Goal: Feedback & Contribution: Submit feedback/report problem

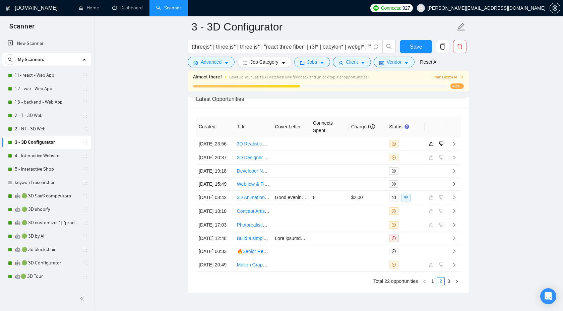
scroll to position [1707, 0]
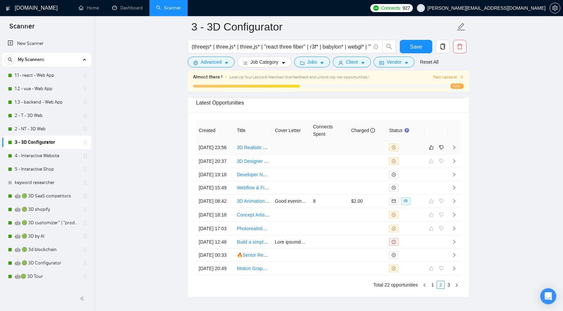
click at [456, 150] on icon "right" at bounding box center [453, 147] width 5 height 5
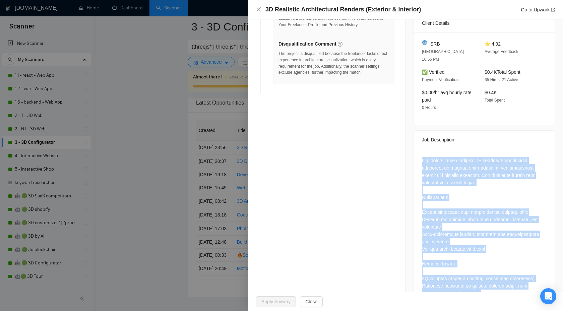
scroll to position [303, 0]
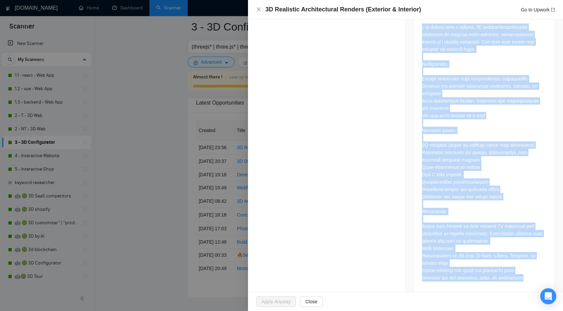
drag, startPoint x: 422, startPoint y: 153, endPoint x: 543, endPoint y: 310, distance: 198.7
click at [543, 310] on div "3D Realistic Architectural Renders (Exterior & Interior) Go to Upwork Opportuni…" at bounding box center [405, 155] width 315 height 311
copy div "L ip dolorsi ame c adipisc 5E seddoe/temporincidid utlaboreet do magnaa enim-ad…"
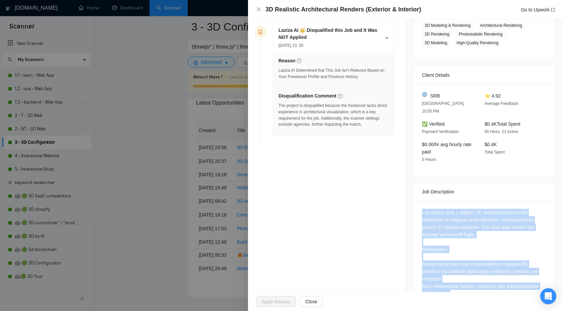
scroll to position [6, 0]
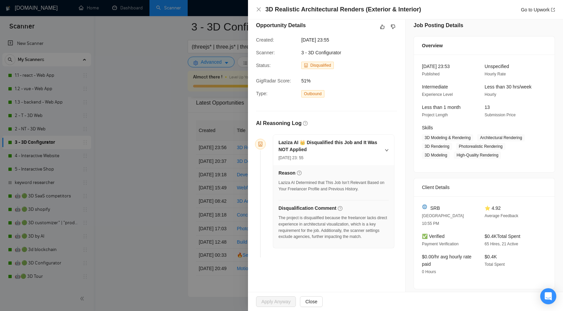
click at [186, 154] on div at bounding box center [281, 155] width 563 height 311
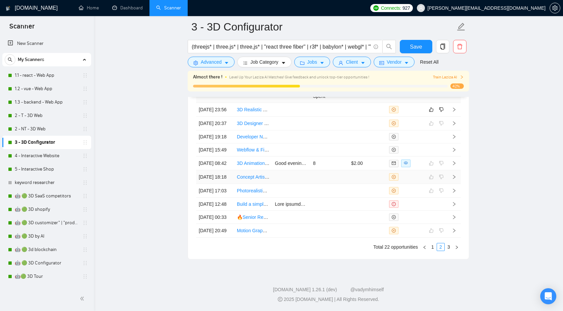
scroll to position [1815, 0]
click at [430, 246] on link "1" at bounding box center [432, 246] width 7 height 7
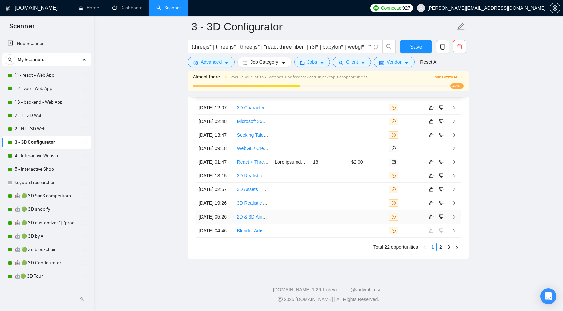
click at [452, 210] on td at bounding box center [453, 217] width 13 height 14
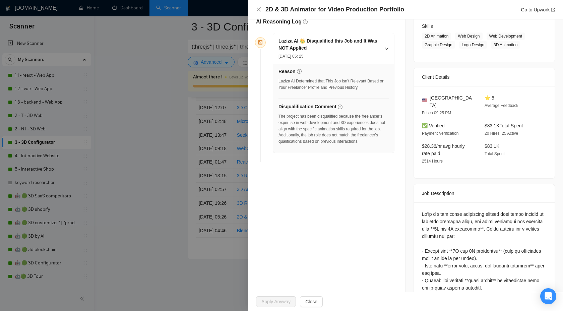
scroll to position [101, 0]
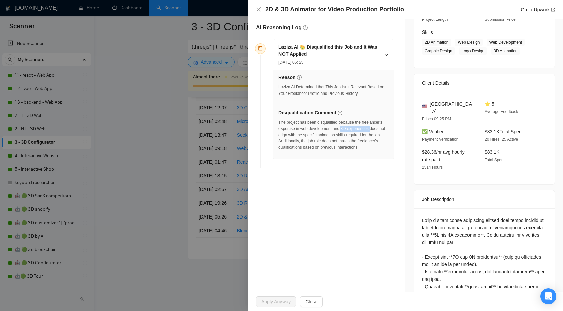
drag, startPoint x: 368, startPoint y: 128, endPoint x: 303, endPoint y: 136, distance: 64.8
click at [303, 136] on div "The project has been disqualified because the freelancer's expertise in web dev…" at bounding box center [333, 134] width 110 height 31
drag, startPoint x: 364, startPoint y: 134, endPoint x: 288, endPoint y: 139, distance: 75.9
click at [288, 139] on div "The project has been disqualified because the freelancer's expertise in web dev…" at bounding box center [333, 134] width 110 height 31
copy div "nimation skills"
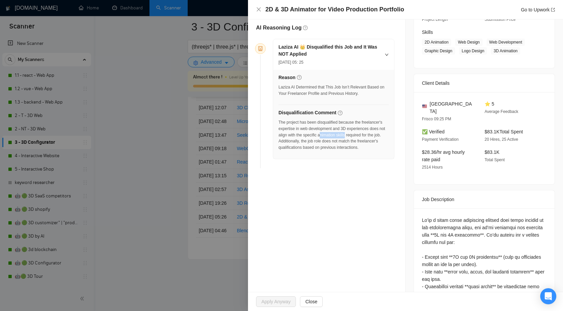
scroll to position [0, 0]
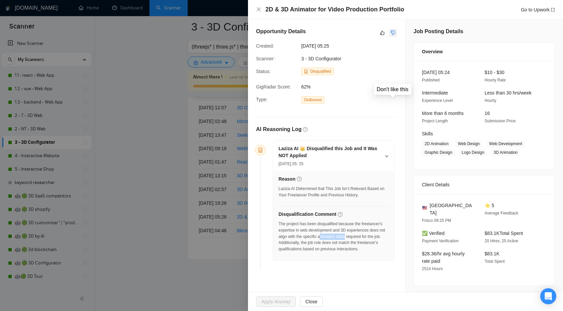
click at [394, 34] on icon "dislike" at bounding box center [393, 32] width 5 height 5
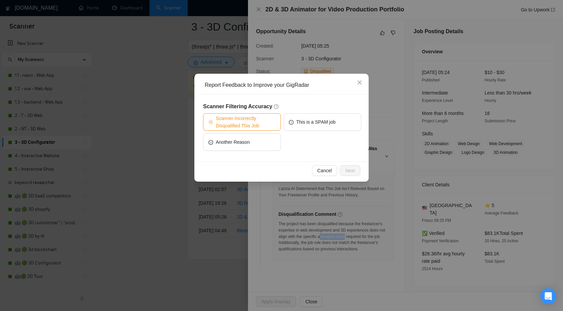
click at [264, 130] on button "Scanner Incorrectly Disqualified This Job" at bounding box center [242, 121] width 78 height 17
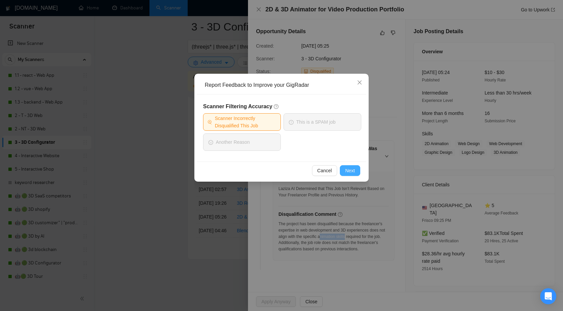
click at [351, 174] on span "Next" at bounding box center [350, 170] width 10 height 7
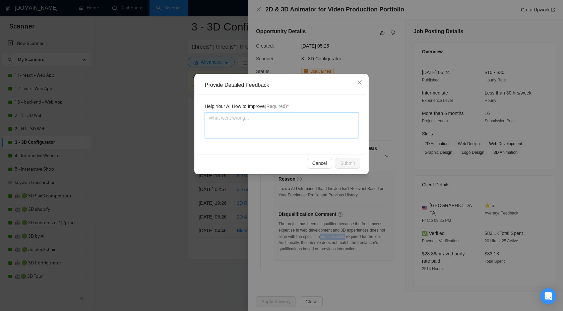
click at [315, 137] on textarea at bounding box center [281, 125] width 153 height 25
type textarea "Ц"
type textarea "Цк"
type textarea "Ц"
type textarea "W"
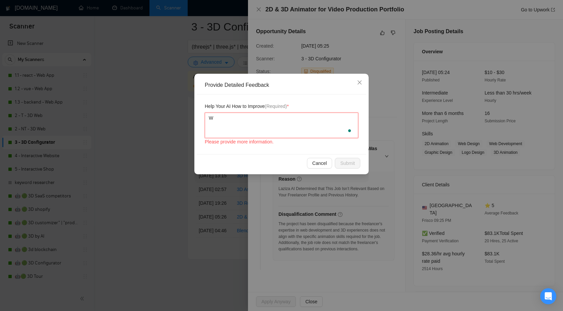
type textarea "We"
type textarea "We h"
type textarea "We ha"
type textarea "We hav"
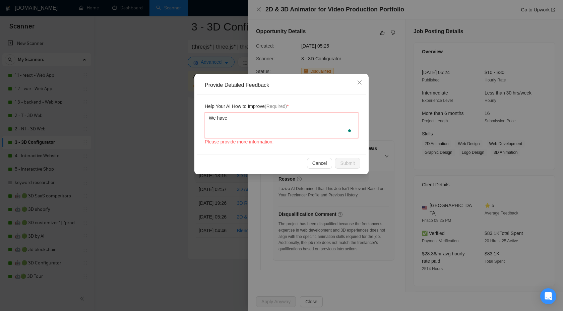
type textarea "We have"
paste textarea "nimation skills"
type textarea "We have nimation skills"
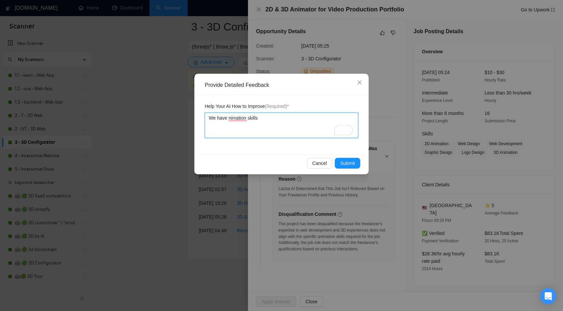
click at [228, 118] on textarea "We have nimation skills" at bounding box center [281, 125] width 153 height 25
type textarea "We have animation skills"
click at [271, 119] on textarea "We have animation skills" at bounding box center [281, 125] width 153 height 25
click at [228, 118] on textarea "We have animation skills" at bounding box center [281, 125] width 153 height 25
type textarea "We have nanimation skills"
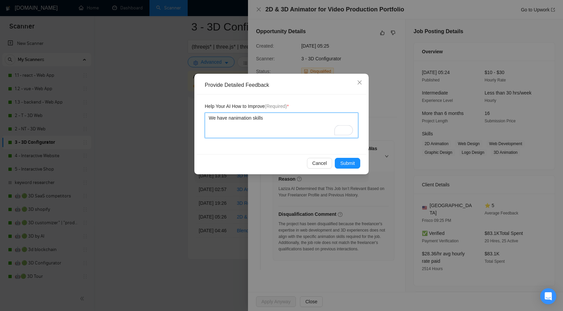
type textarea "We have neanimation skills"
type textarea "We have nesanimation skills"
type textarea "We have nessanimation skills"
type textarea "We have nessaanimation skills"
type textarea "We have nessa animation skills"
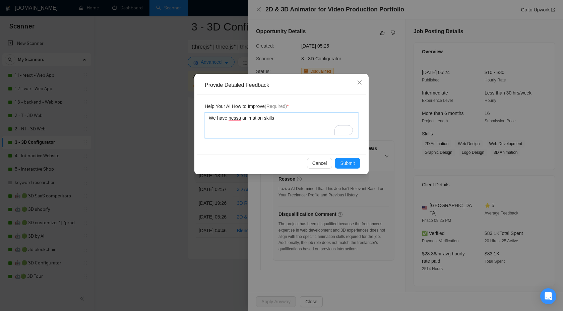
type textarea "We have nessac animation skills"
type textarea "We have nessaca animation skills"
type textarea "We have nessacar animation skills"
click at [238, 118] on textarea "We have nessacary animation skills" at bounding box center [281, 125] width 153 height 25
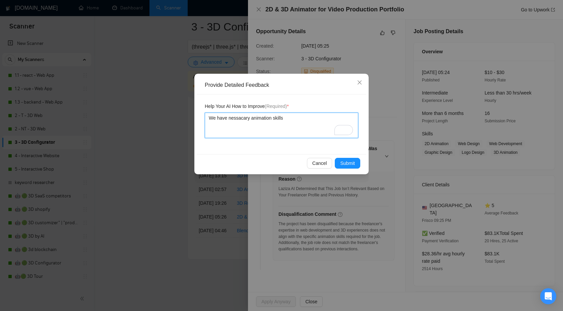
click at [238, 118] on textarea "We have nessacary animation skills" at bounding box center [281, 125] width 153 height 25
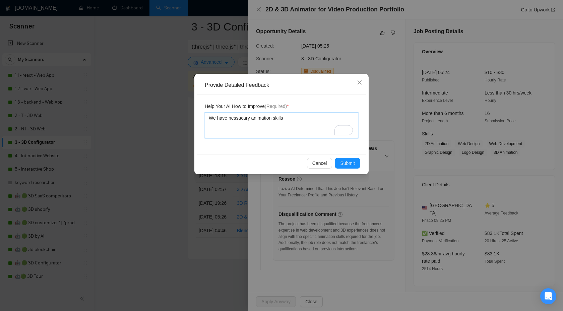
click at [238, 118] on textarea "We have nessacary animation skills" at bounding box center [281, 125] width 153 height 25
type textarea "We have nessacary animation skills"
paste textarea "cess"
type textarea "We have necessary animation skills"
click at [342, 164] on span "Submit" at bounding box center [347, 162] width 15 height 7
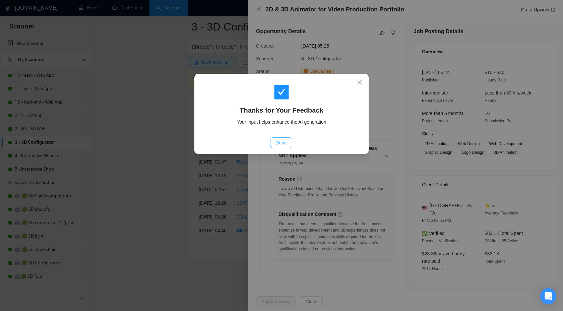
click at [279, 143] on span "Done" at bounding box center [280, 142] width 11 height 7
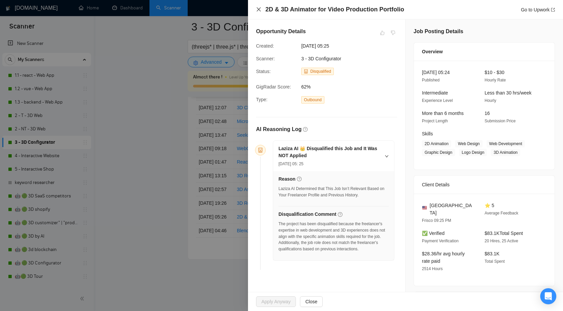
click at [259, 9] on icon "close" at bounding box center [259, 9] width 4 height 4
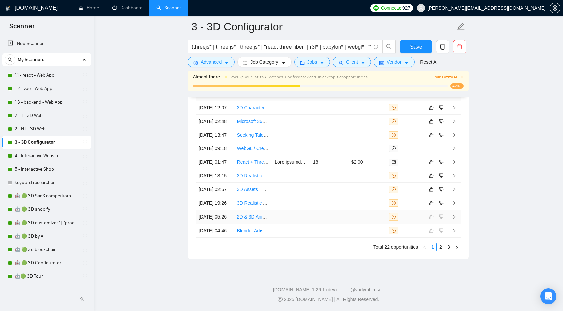
scroll to position [1812, 0]
click at [455, 201] on icon "right" at bounding box center [453, 203] width 5 height 5
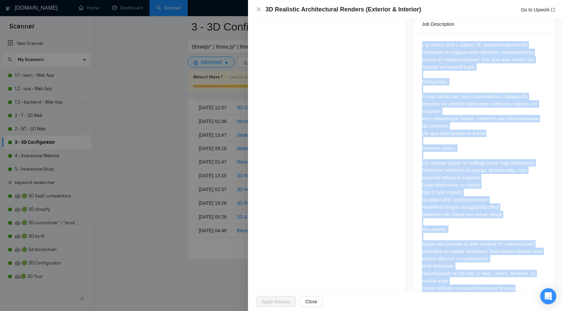
scroll to position [303, 0]
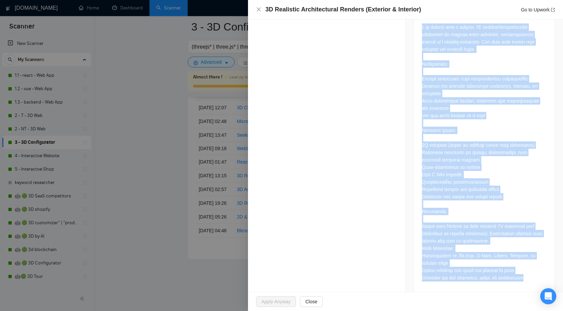
drag, startPoint x: 420, startPoint y: 35, endPoint x: 533, endPoint y: 267, distance: 258.1
click at [533, 267] on div at bounding box center [484, 153] width 141 height 277
copy div "L ip dolorsi ame c adipisc 5E seddoe/temporincidid utlaboreet do magnaa enim-ad…"
click at [218, 177] on div at bounding box center [281, 155] width 563 height 311
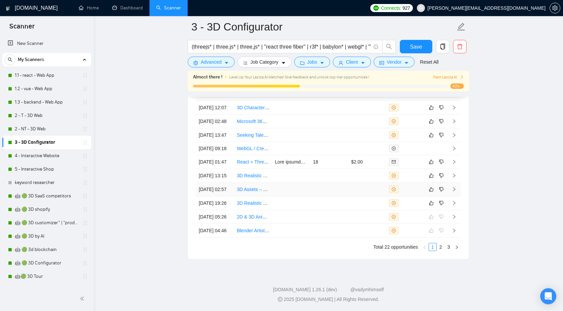
click at [455, 187] on icon "right" at bounding box center [453, 189] width 5 height 5
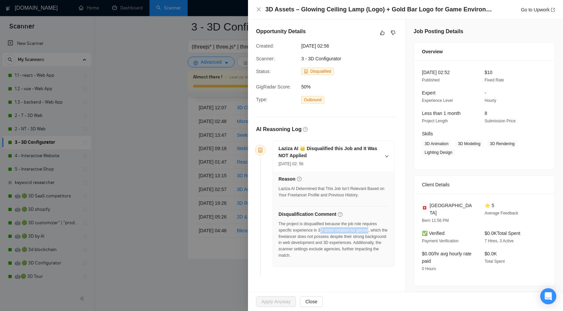
drag, startPoint x: 323, startPoint y: 229, endPoint x: 374, endPoint y: 229, distance: 51.9
click at [374, 229] on div "The project is disqualified because the job role requires specific experience i…" at bounding box center [333, 240] width 110 height 38
copy div "D asset creation for games"
click at [382, 31] on icon "like" at bounding box center [382, 33] width 4 height 4
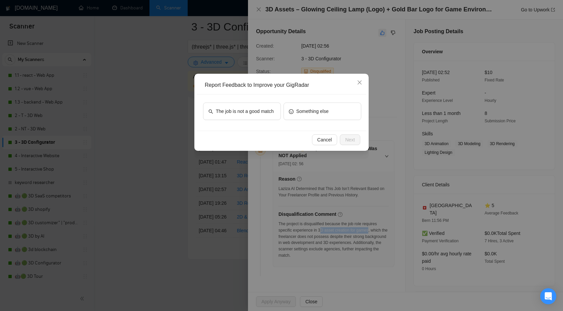
click at [382, 31] on div "Report Feedback to Improve your GigRadar The job is not a good match Something …" at bounding box center [281, 155] width 563 height 311
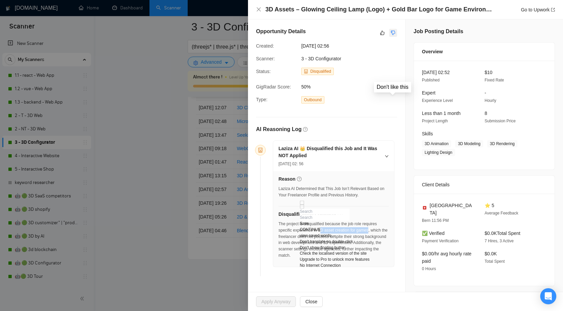
click at [391, 31] on icon "dislike" at bounding box center [393, 33] width 4 height 4
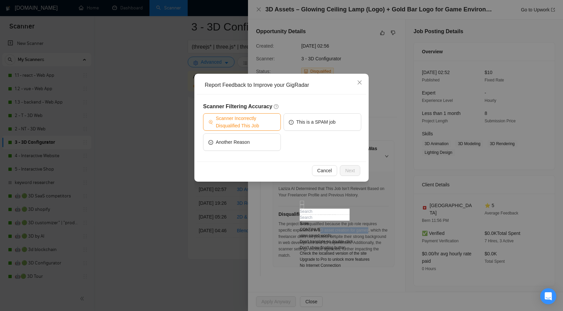
click at [257, 121] on span "Scanner Incorrectly Disqualified This Job" at bounding box center [246, 122] width 60 height 15
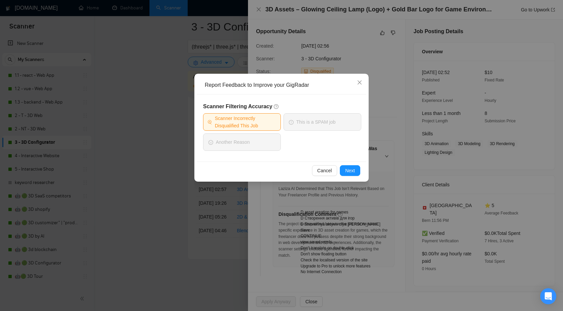
click at [281, 155] on div "Scanner Filtering Accuracy Scanner Incorrectly Disqualified This Job This is a …" at bounding box center [281, 127] width 169 height 67
click at [377, 129] on div "Report Feedback to Improve your GigRadar Scanner Filtering Accuracy Scanner Inc…" at bounding box center [281, 155] width 563 height 311
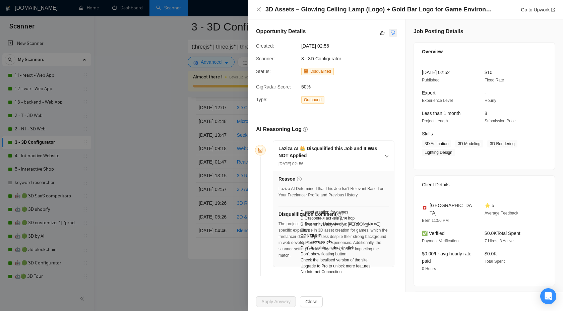
click at [396, 35] on button "button" at bounding box center [393, 33] width 8 height 8
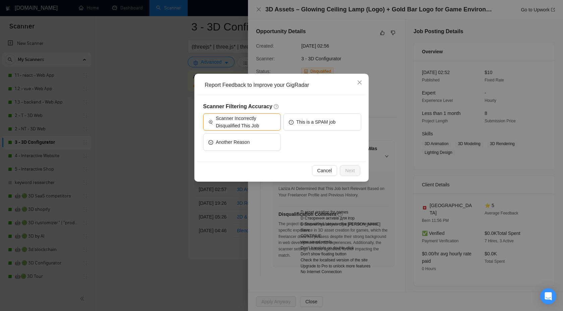
click at [384, 103] on div "Report Feedback to Improve your GigRadar Scanner Filtering Accuracy Scanner Inc…" at bounding box center [281, 155] width 563 height 311
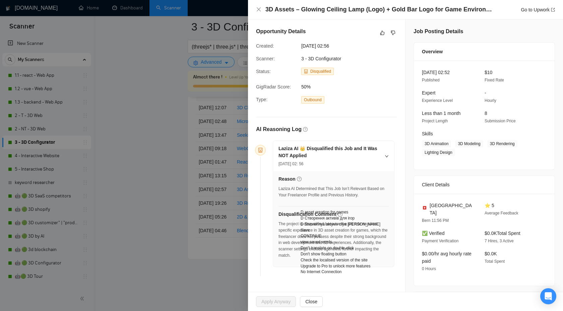
click at [341, 215] on div "D Створення активів для ігор" at bounding box center [340, 218] width 80 height 6
click at [330, 242] on div "The project is disqualified because the job role requires specific experience i…" at bounding box center [333, 240] width 110 height 38
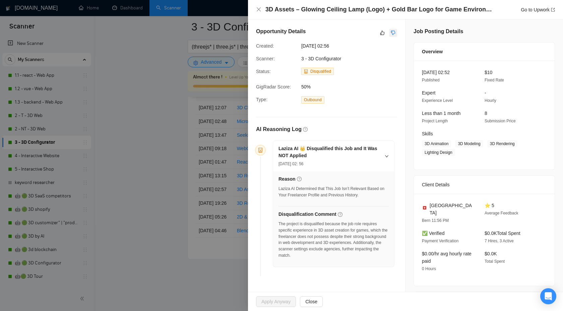
click at [394, 31] on icon "dislike" at bounding box center [393, 32] width 5 height 5
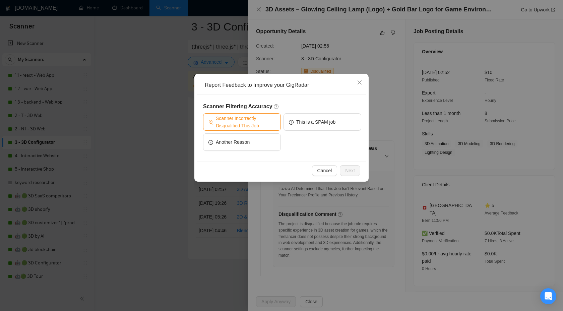
click at [255, 114] on button "Scanner Incorrectly Disqualified This Job" at bounding box center [242, 121] width 78 height 17
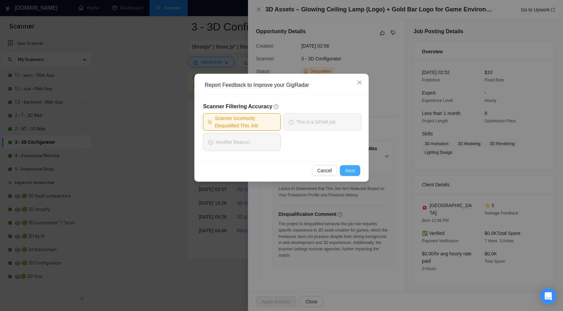
click at [353, 168] on span "Next" at bounding box center [350, 170] width 10 height 7
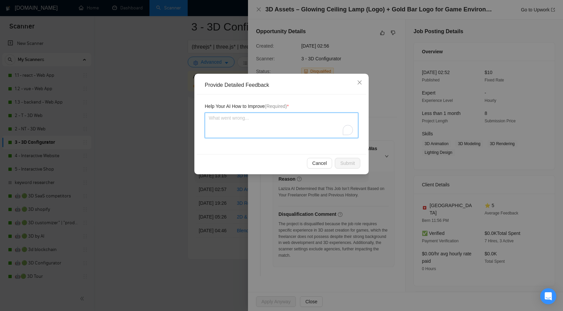
click at [312, 131] on textarea "To enrich screen reader interactions, please activate Accessibility in Grammarl…" at bounding box center [281, 125] width 153 height 25
type textarea "w"
type textarea "wr"
type textarea "w"
type textarea "we"
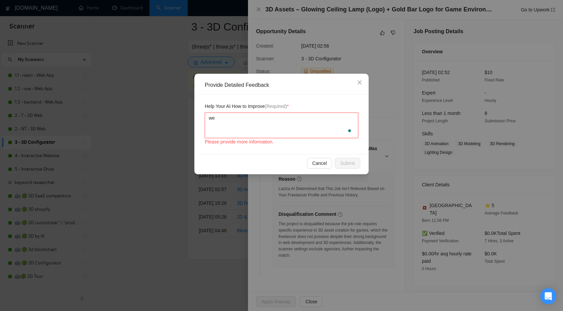
type textarea "we"
type textarea "we c"
type textarea "we can"
type textarea "we can w"
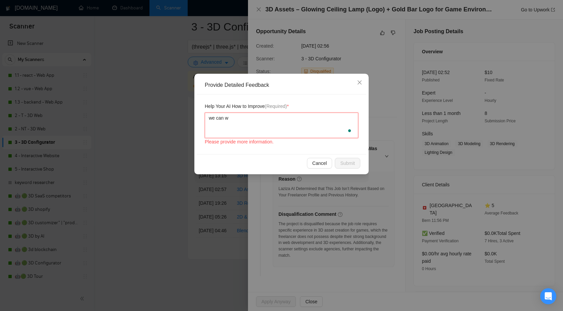
type textarea "we can wo"
type textarea "we can wor"
type textarea "we can work"
type textarea "we can work w"
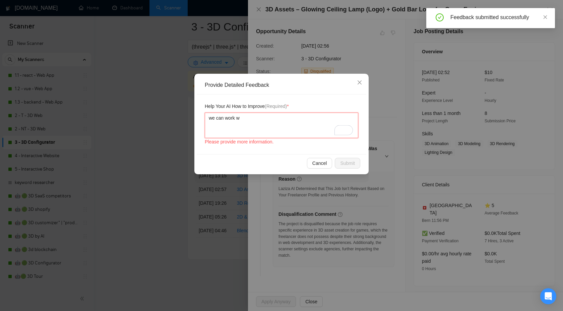
type textarea "we can work with"
paste textarea "D asset creation for games"
type textarea "we can work with D asset creation for games"
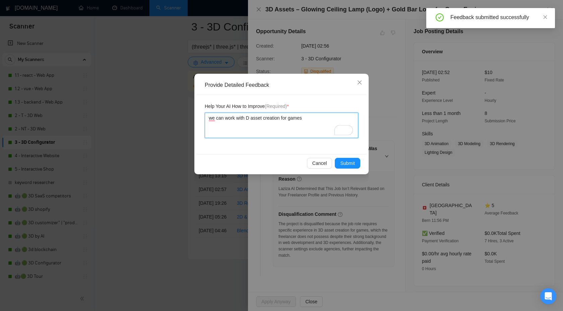
click at [249, 115] on textarea "we can work with D asset creation for games" at bounding box center [281, 125] width 153 height 25
type textarea "we can work with asset creation for games"
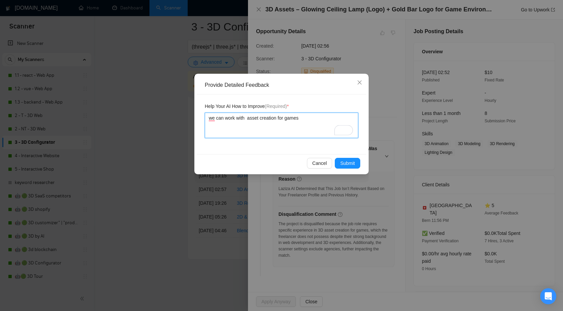
type textarea "we can work with asset creation for games"
type textarea "we can work with3 asset creation for games"
type textarea "we can work with3d asset creation for games"
type textarea "we can work with3 asset creation for games"
type textarea "we can work with asset creation for games"
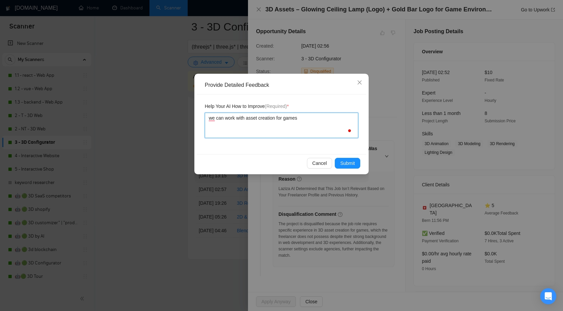
type textarea "we can work with asset creation for games"
type textarea "we can work with 3 asset creation for games"
type textarea "we can work with 3d asset creation for games"
type textarea "We can work with 3d asset creation for games"
click at [343, 162] on span "Submit" at bounding box center [347, 162] width 15 height 7
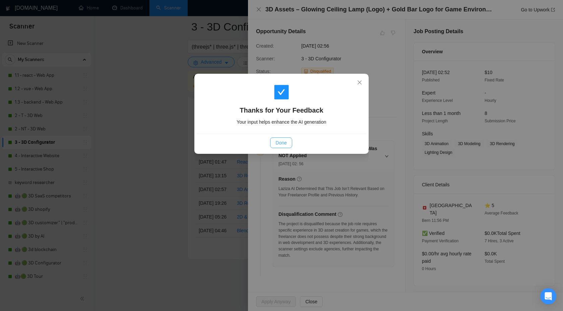
click at [286, 140] on span "Done" at bounding box center [280, 142] width 11 height 7
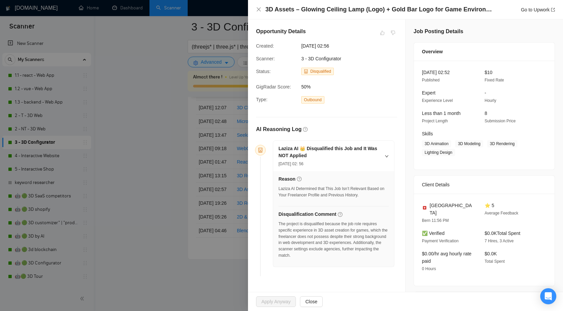
click at [286, 141] on div "Laziza AI 👑 Disqualified this Job and It Was NOT Applied [DATE] 02: 56" at bounding box center [333, 156] width 121 height 30
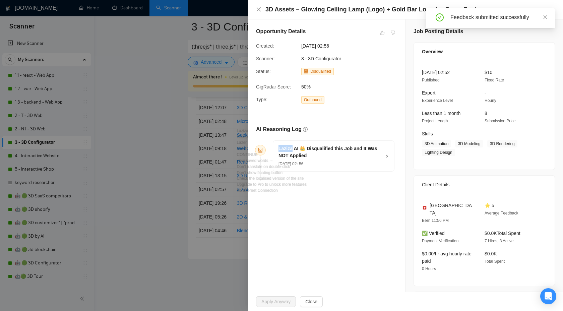
click at [261, 8] on div "3D Assets – Glowing Ceiling Lamp (Logo) + Gold Bar Logo for Game Environment Go…" at bounding box center [405, 9] width 299 height 8
click at [259, 9] on icon "close" at bounding box center [259, 9] width 4 height 4
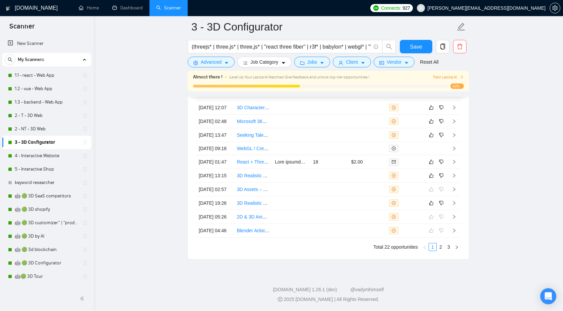
scroll to position [1786, 0]
click at [455, 173] on icon "right" at bounding box center [453, 175] width 5 height 5
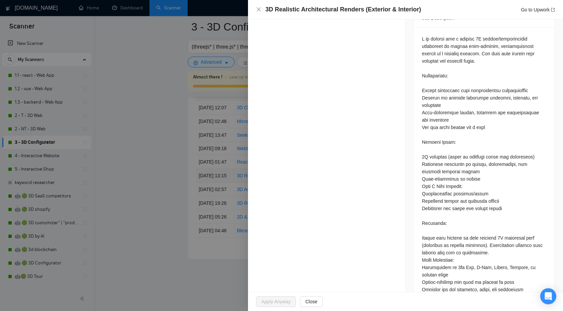
scroll to position [303, 0]
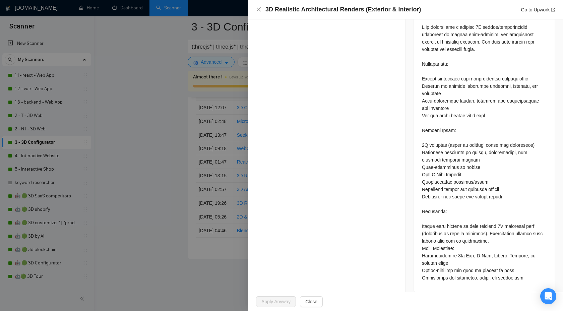
click at [208, 185] on div at bounding box center [281, 155] width 563 height 311
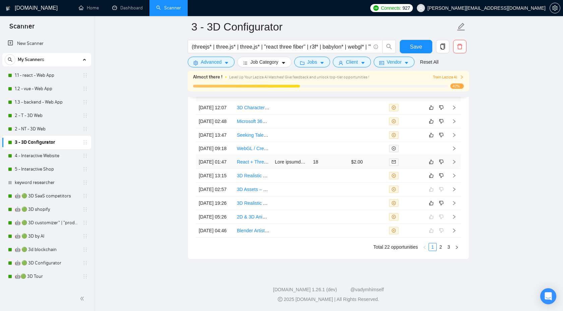
scroll to position [1749, 0]
click at [453, 137] on icon "right" at bounding box center [453, 135] width 5 height 5
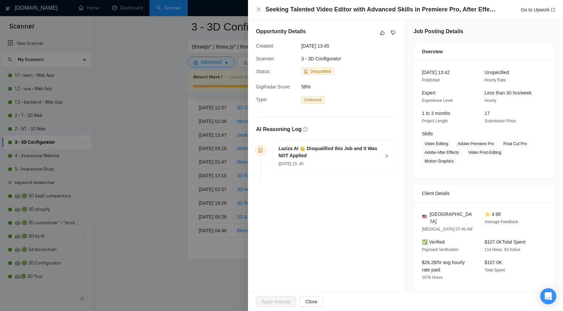
click at [370, 159] on div "Laziza AI 👑 Disqualified this Job and It Was NOT Applied [DATE] 13: 45" at bounding box center [329, 156] width 102 height 22
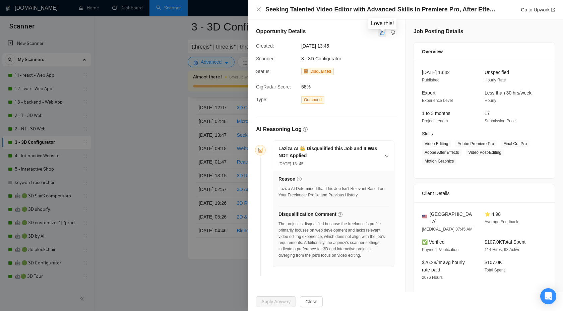
click at [380, 34] on icon "like" at bounding box center [382, 33] width 4 height 4
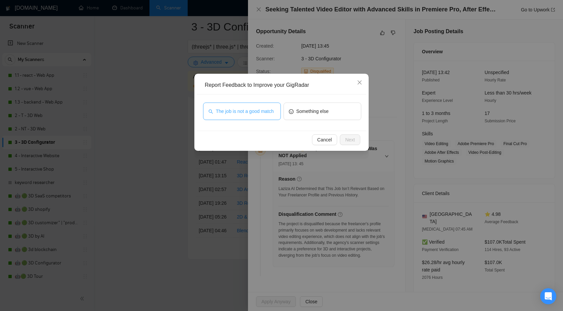
click at [255, 108] on span "The job is not a good match" at bounding box center [245, 111] width 58 height 7
click at [351, 139] on span "Next" at bounding box center [350, 139] width 10 height 7
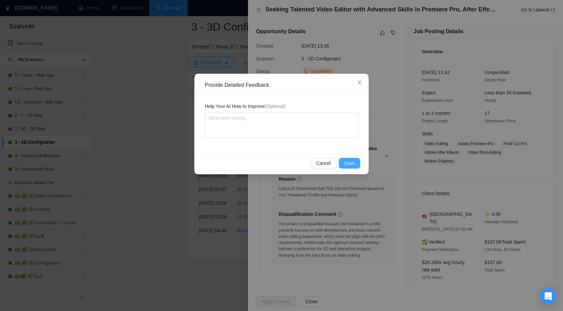
click at [345, 158] on button "Save" at bounding box center [349, 163] width 21 height 11
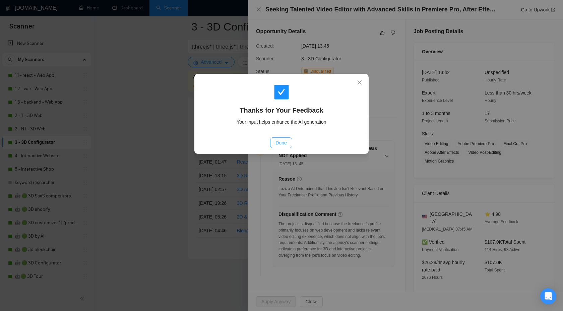
click at [280, 143] on span "Done" at bounding box center [280, 142] width 11 height 7
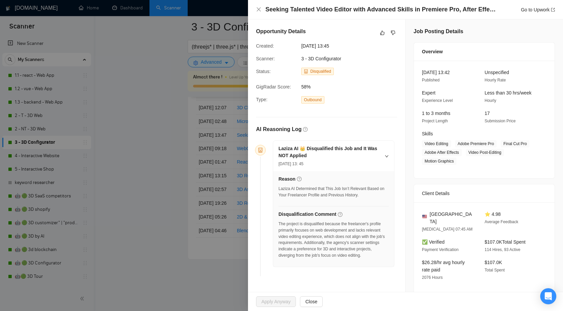
click at [180, 161] on div at bounding box center [281, 155] width 563 height 311
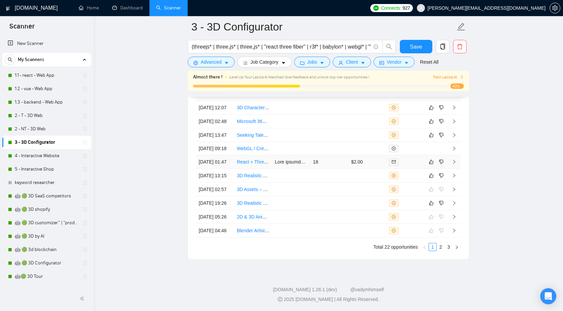
click at [456, 164] on icon "right" at bounding box center [453, 161] width 5 height 5
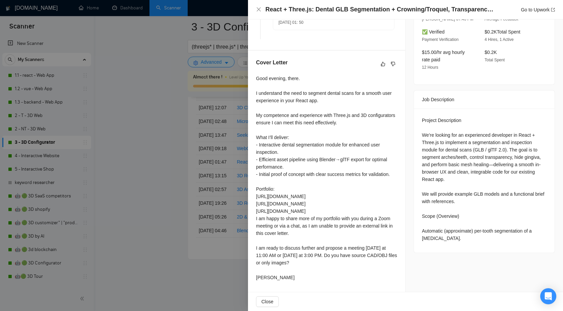
scroll to position [240, 0]
click at [267, 302] on span "Close" at bounding box center [267, 301] width 12 height 7
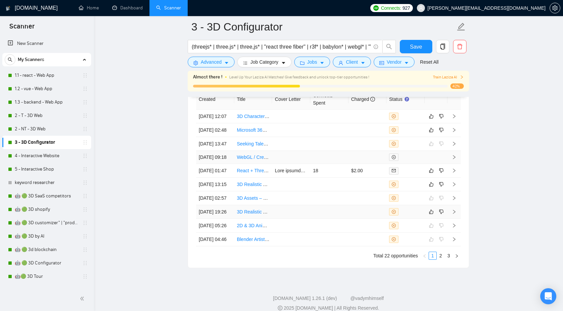
scroll to position [1727, 0]
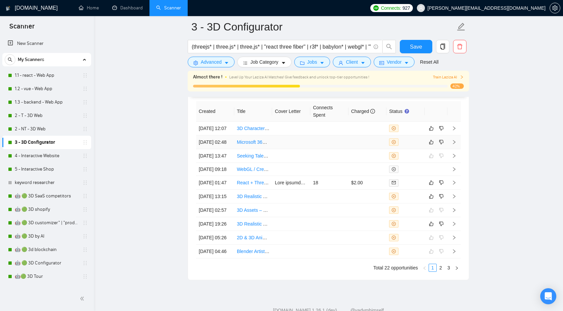
click at [454, 144] on icon "right" at bounding box center [453, 142] width 5 height 5
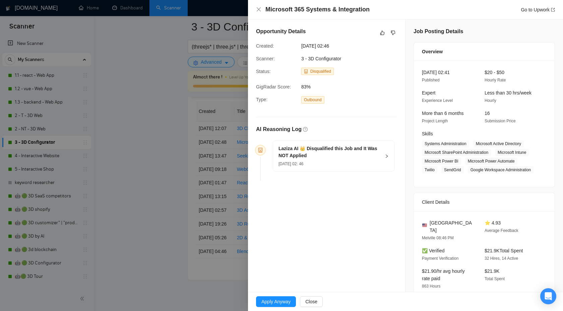
click at [388, 158] on div "Laziza AI 👑 Disqualified this Job and It Was NOT Applied [DATE] 02: 46" at bounding box center [333, 156] width 121 height 30
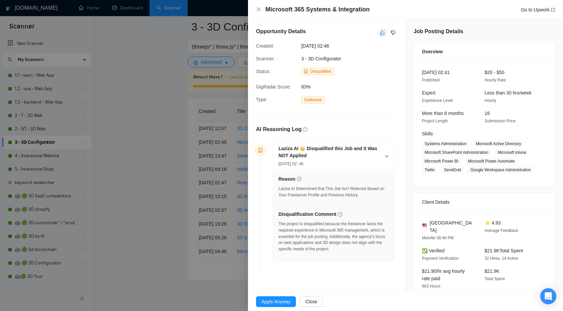
click at [380, 35] on icon "like" at bounding box center [382, 33] width 4 height 4
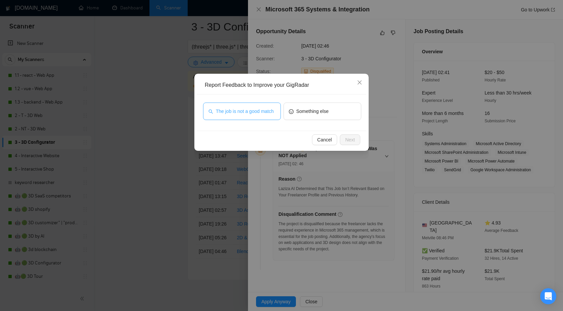
click at [254, 111] on span "The job is not a good match" at bounding box center [245, 111] width 58 height 7
click at [349, 137] on span "Next" at bounding box center [350, 139] width 10 height 7
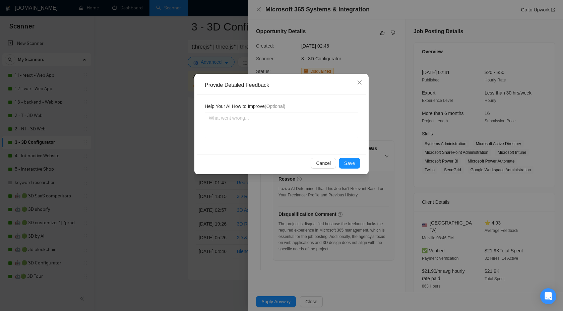
click at [349, 157] on div "Cancel Save" at bounding box center [281, 163] width 169 height 18
click at [338, 163] on div "Cancel Save" at bounding box center [281, 163] width 158 height 11
click at [342, 162] on button "Save" at bounding box center [349, 163] width 21 height 11
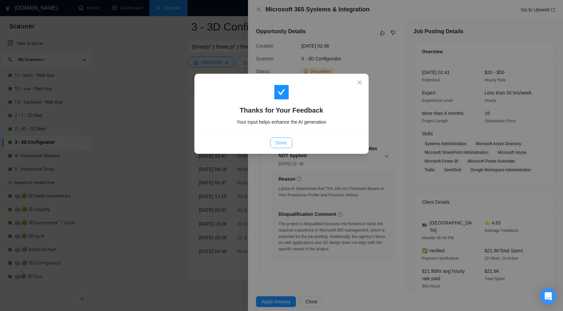
click at [284, 143] on span "Done" at bounding box center [280, 142] width 11 height 7
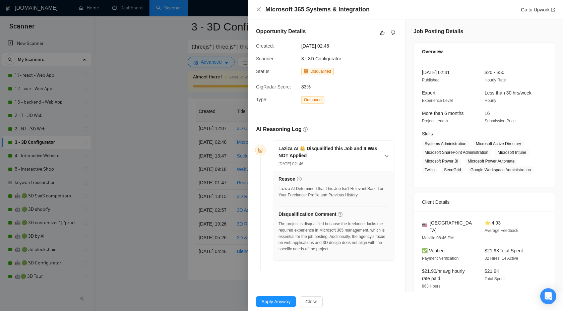
click at [222, 115] on div at bounding box center [281, 155] width 563 height 311
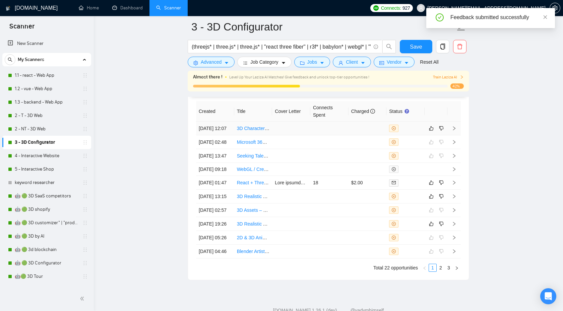
click at [453, 130] on icon "right" at bounding box center [454, 128] width 2 height 4
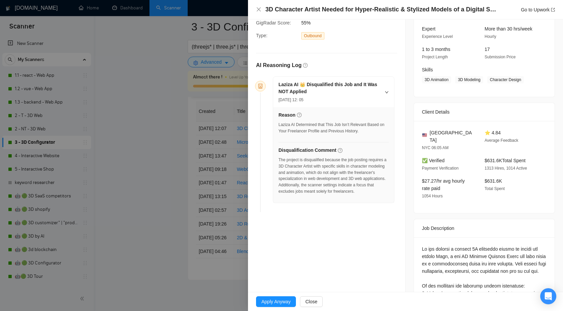
scroll to position [158, 0]
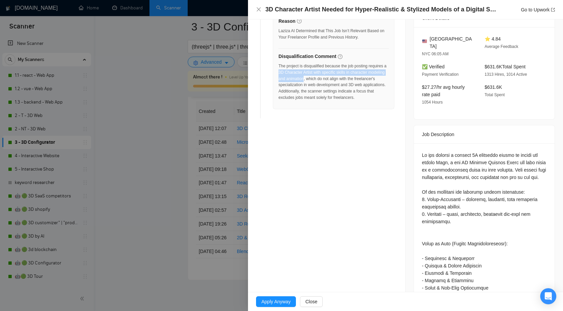
drag, startPoint x: 296, startPoint y: 72, endPoint x: 342, endPoint y: 77, distance: 45.9
click at [342, 77] on div "The project is disqualified because the job posting requires a 3D Character Art…" at bounding box center [333, 82] width 110 height 38
copy div "3D Character Artist with specific skills in character modeling and animation"
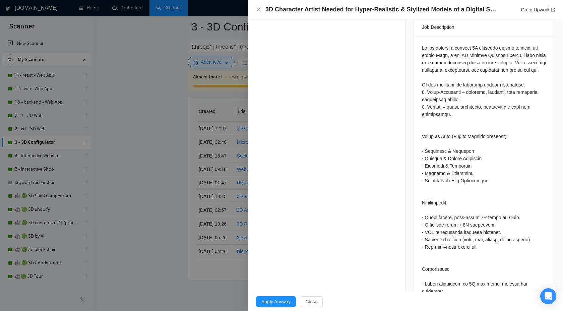
scroll to position [0, 0]
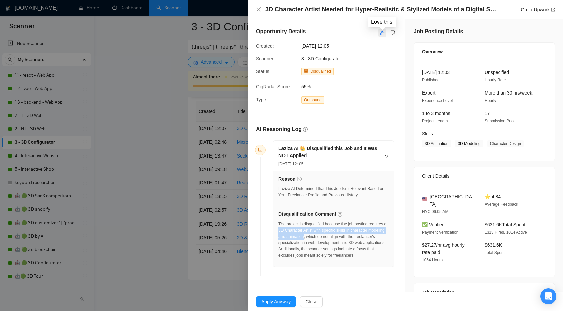
click at [383, 31] on icon "like" at bounding box center [382, 32] width 5 height 5
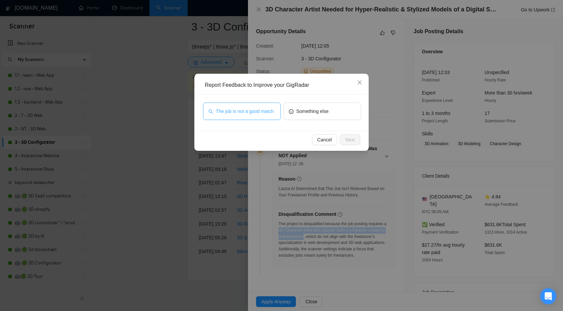
click at [229, 111] on span "The job is not a good match" at bounding box center [245, 111] width 58 height 7
click at [358, 143] on button "Next" at bounding box center [350, 139] width 20 height 11
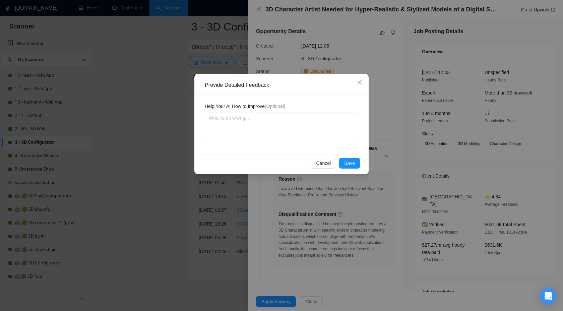
click at [353, 154] on div "Provide Detailed Feedback Help Your AI How to Improve (Optional) Cancel Save" at bounding box center [281, 124] width 174 height 100
click at [346, 163] on span "Save" at bounding box center [349, 162] width 11 height 7
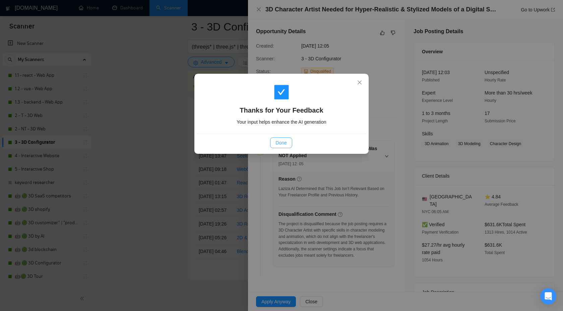
click at [281, 144] on span "Done" at bounding box center [280, 142] width 11 height 7
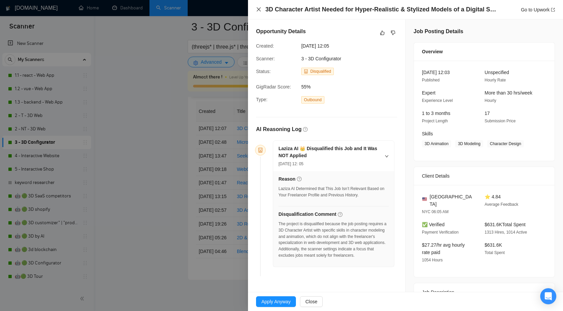
click at [258, 9] on icon "close" at bounding box center [259, 9] width 4 height 4
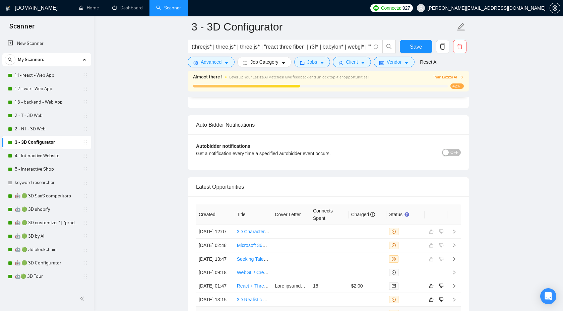
scroll to position [1618, 0]
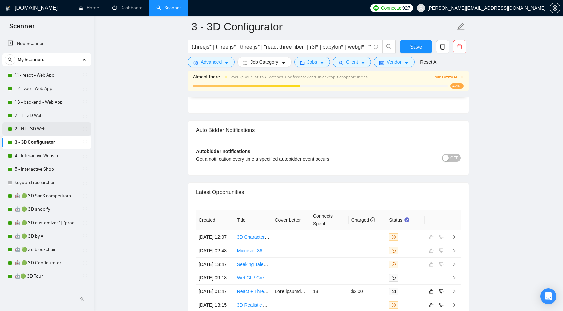
click at [47, 129] on link "2 - NT - 3D Web" at bounding box center [47, 128] width 64 height 13
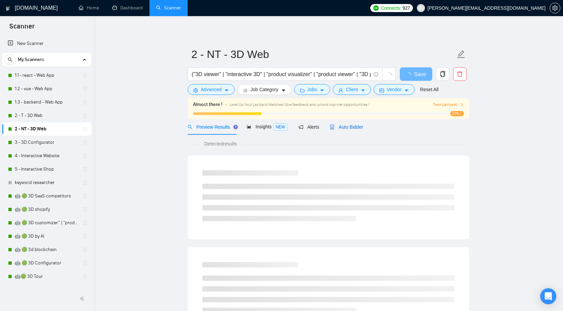
click at [351, 128] on span "Auto Bidder" at bounding box center [346, 126] width 33 height 5
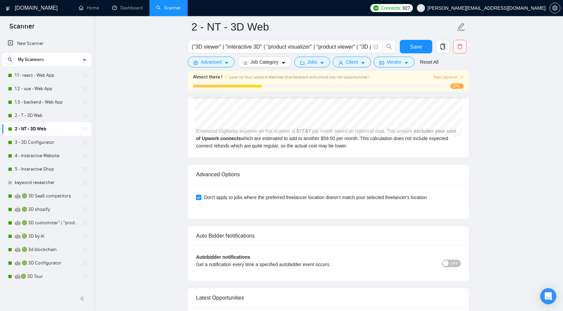
scroll to position [1774, 0]
